Goal: Task Accomplishment & Management: Manage account settings

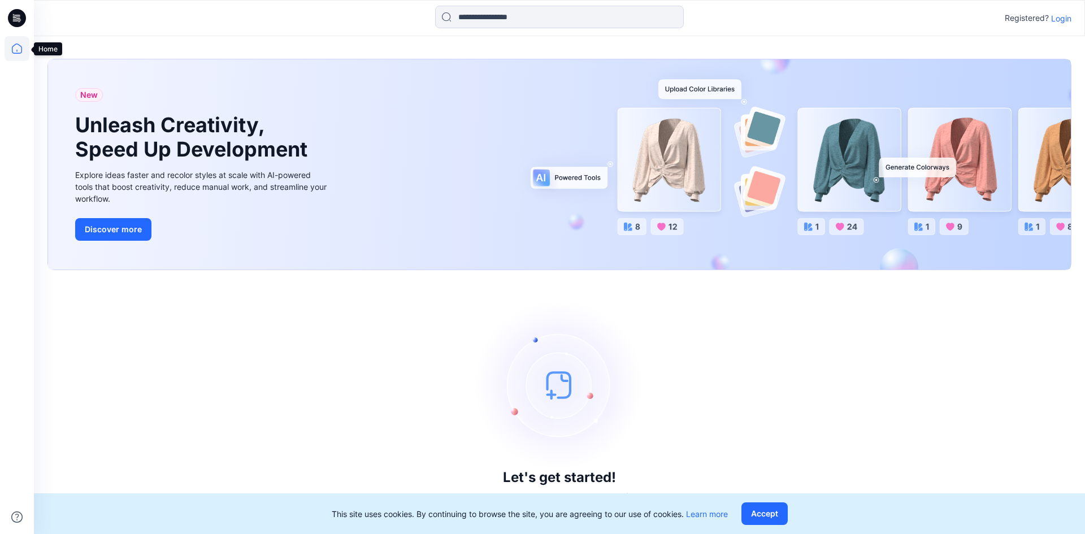
click at [11, 53] on icon at bounding box center [17, 48] width 25 height 25
click at [759, 517] on button "Accept" at bounding box center [764, 513] width 46 height 23
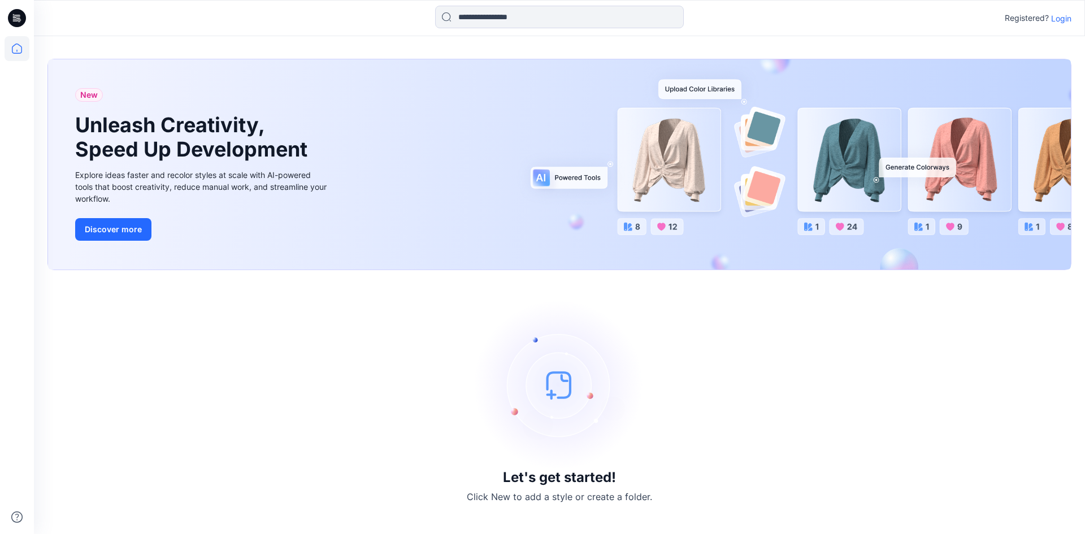
click at [15, 17] on icon at bounding box center [17, 18] width 18 height 18
click at [1059, 19] on p "Login" at bounding box center [1061, 18] width 20 height 12
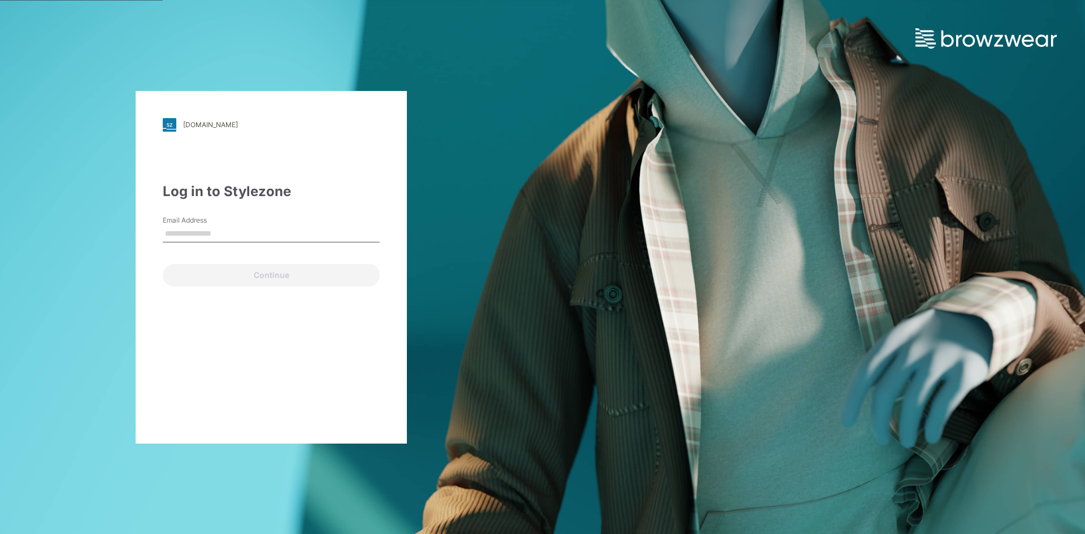
type input "**********"
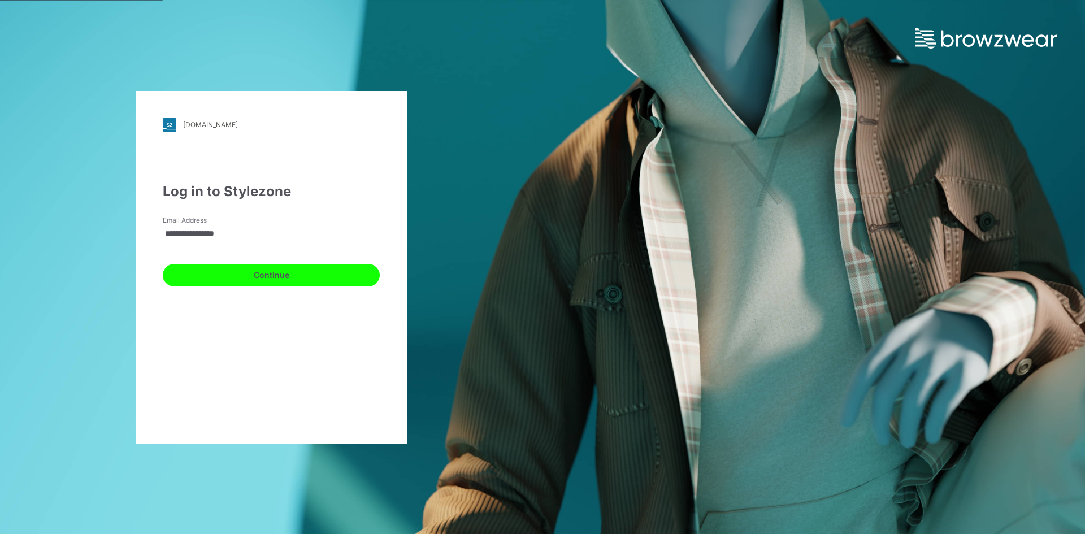
click at [252, 271] on button "Continue" at bounding box center [271, 275] width 217 height 23
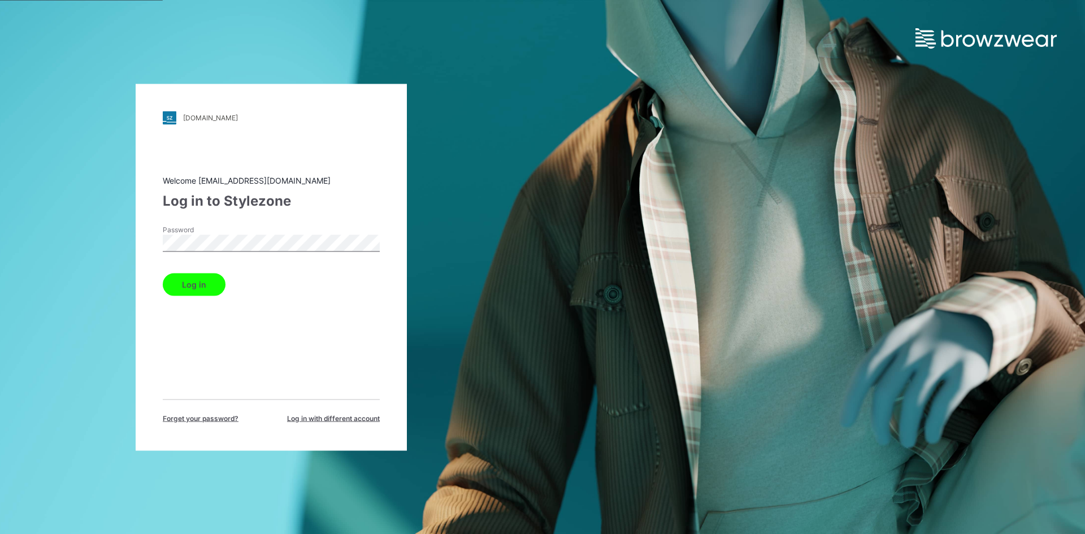
click at [219, 284] on button "Log in" at bounding box center [194, 284] width 63 height 23
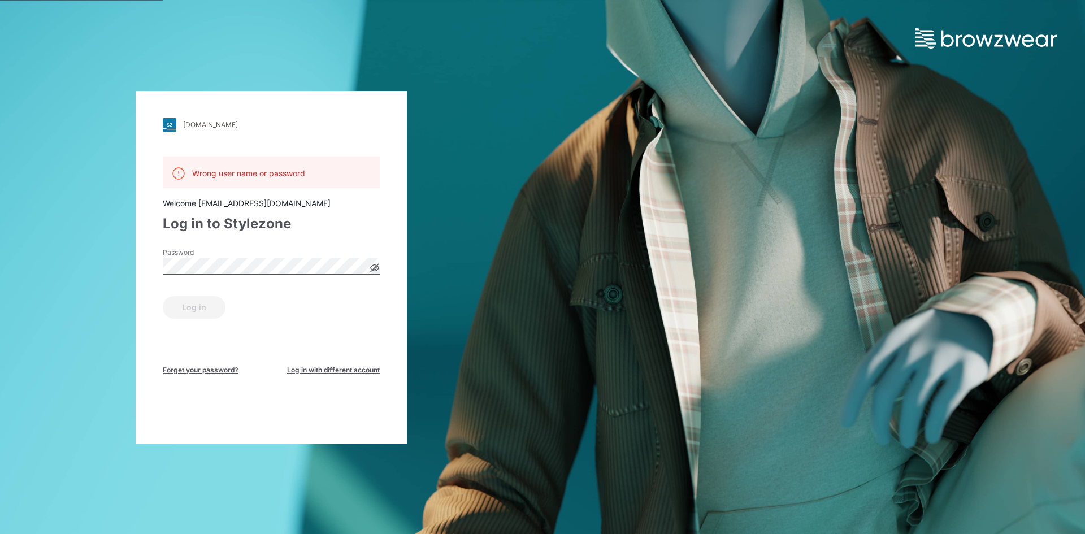
click at [373, 268] on icon at bounding box center [374, 267] width 9 height 9
click at [373, 268] on div "Password" at bounding box center [271, 264] width 217 height 34
